Goal: Use online tool/utility

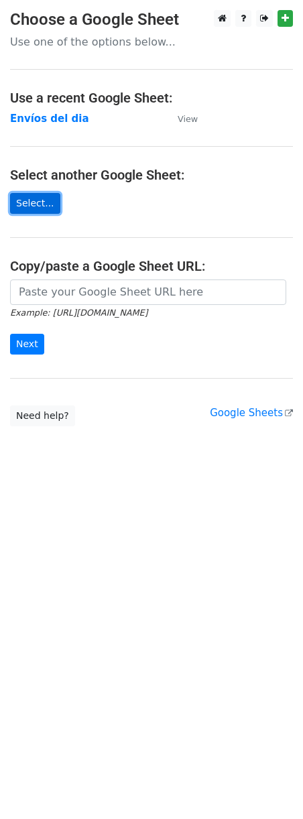
click at [35, 205] on link "Select..." at bounding box center [35, 203] width 50 height 21
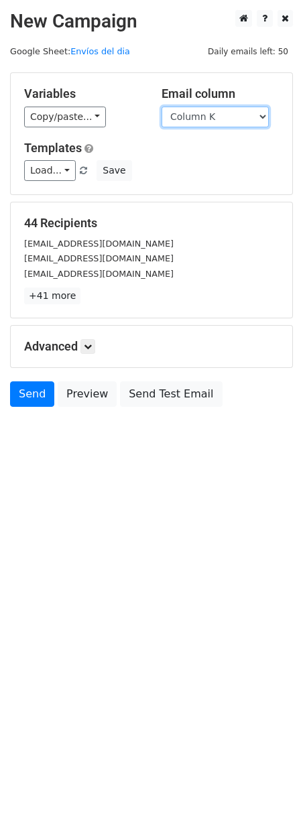
click at [218, 114] on select "Column A Column B Column C Column D Column E Column F Column G Column H Column …" at bounding box center [214, 117] width 107 height 21
click at [161, 107] on select "Column A Column B Column C Column D Column E Column F Column G Column H Column …" at bounding box center [214, 117] width 107 height 21
click at [260, 115] on select "Column A Column B Column C Column D Column E Column F Column G Column H Column …" at bounding box center [214, 117] width 107 height 21
select select "Column K"
click at [161, 107] on select "Column A Column B Column C Column D Column E Column F Column G Column H Column …" at bounding box center [214, 117] width 107 height 21
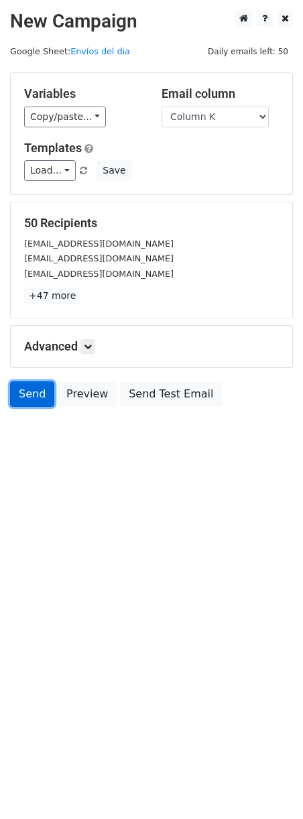
click at [23, 396] on link "Send" at bounding box center [32, 393] width 44 height 25
